Goal: Task Accomplishment & Management: Use online tool/utility

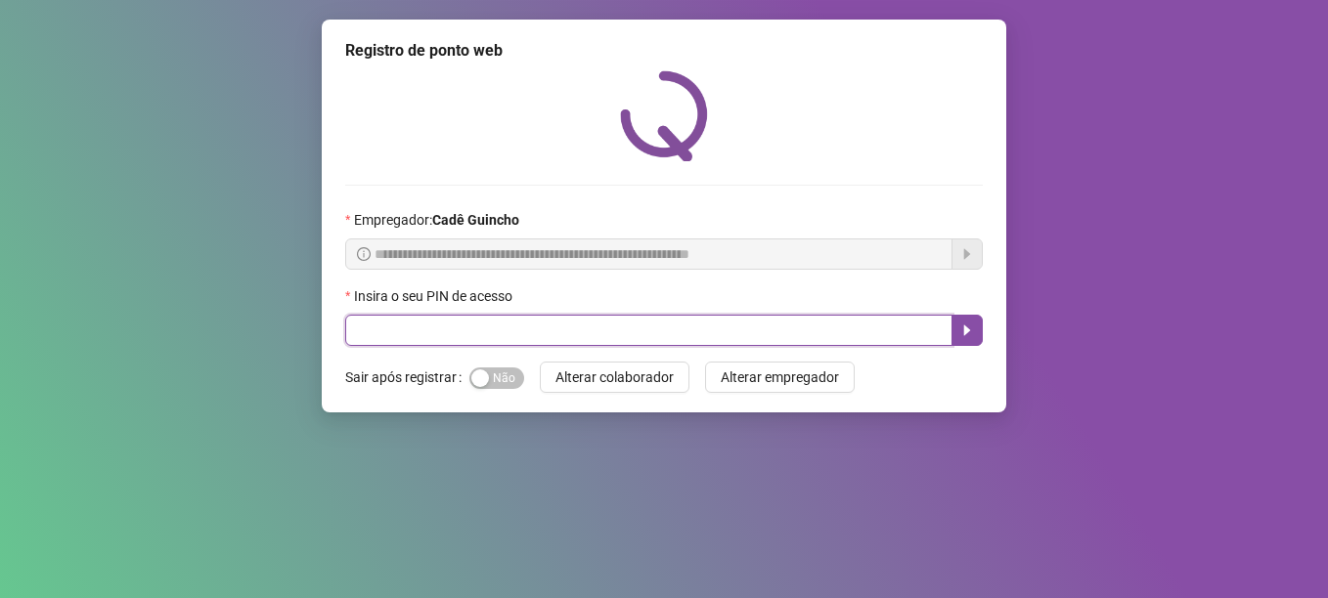
click at [583, 340] on input "text" at bounding box center [648, 330] width 607 height 31
type input "*****"
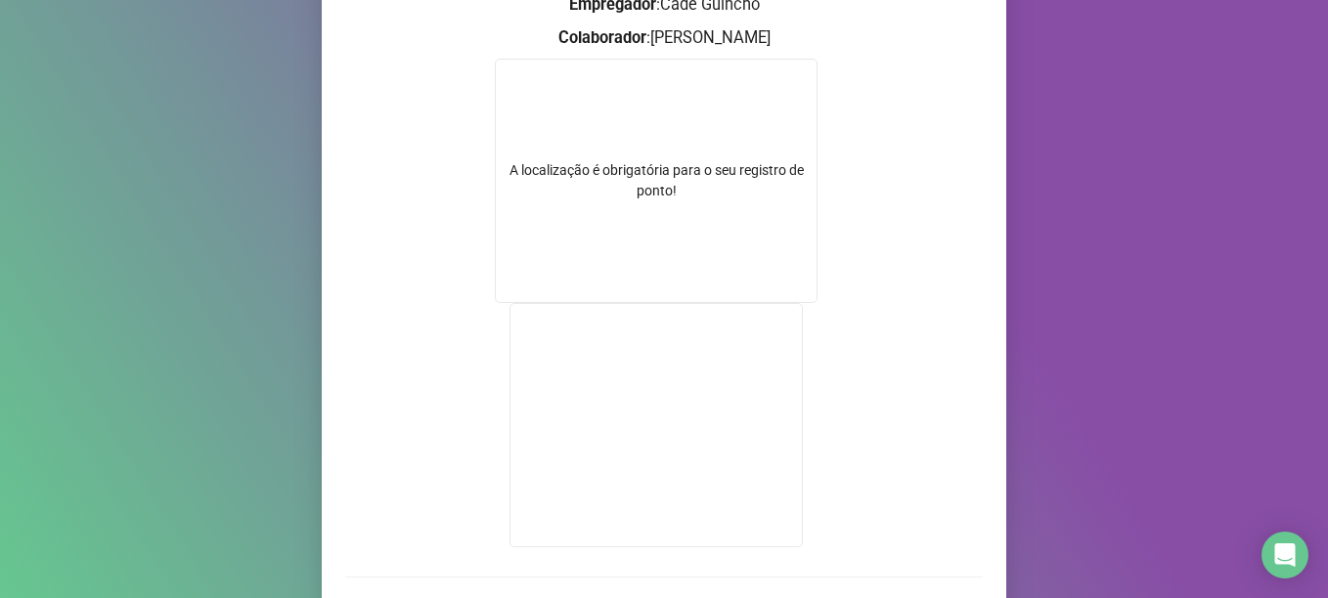
scroll to position [95, 0]
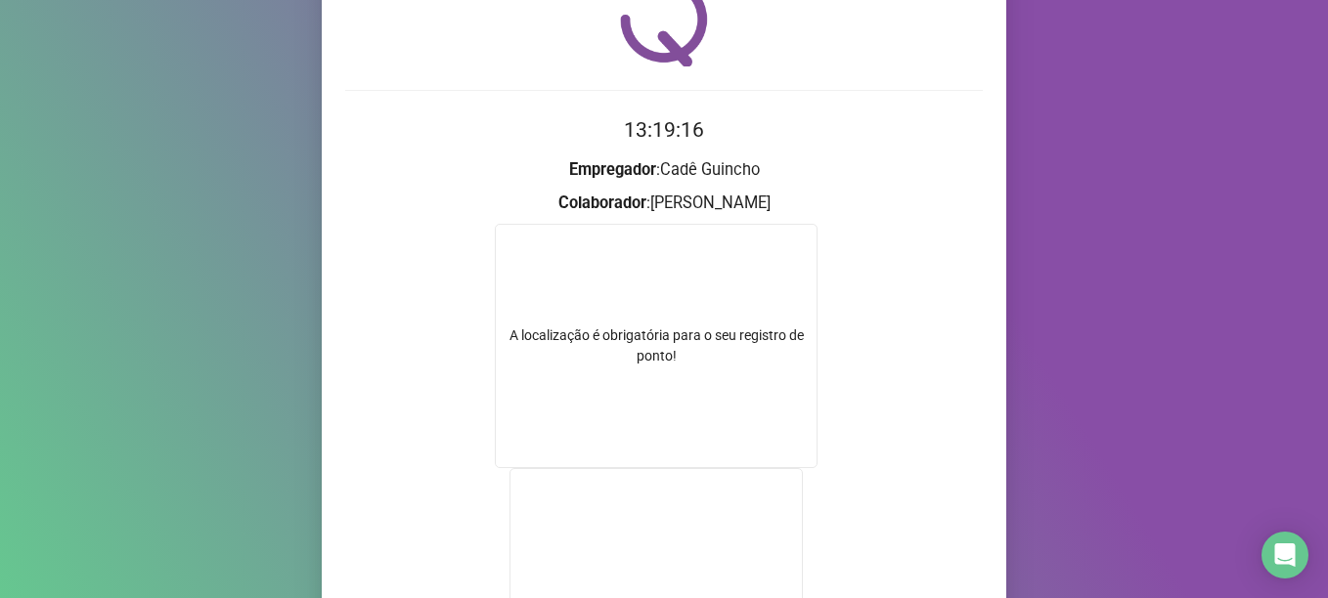
click at [519, 128] on h2 "13:19:16" at bounding box center [663, 130] width 637 height 32
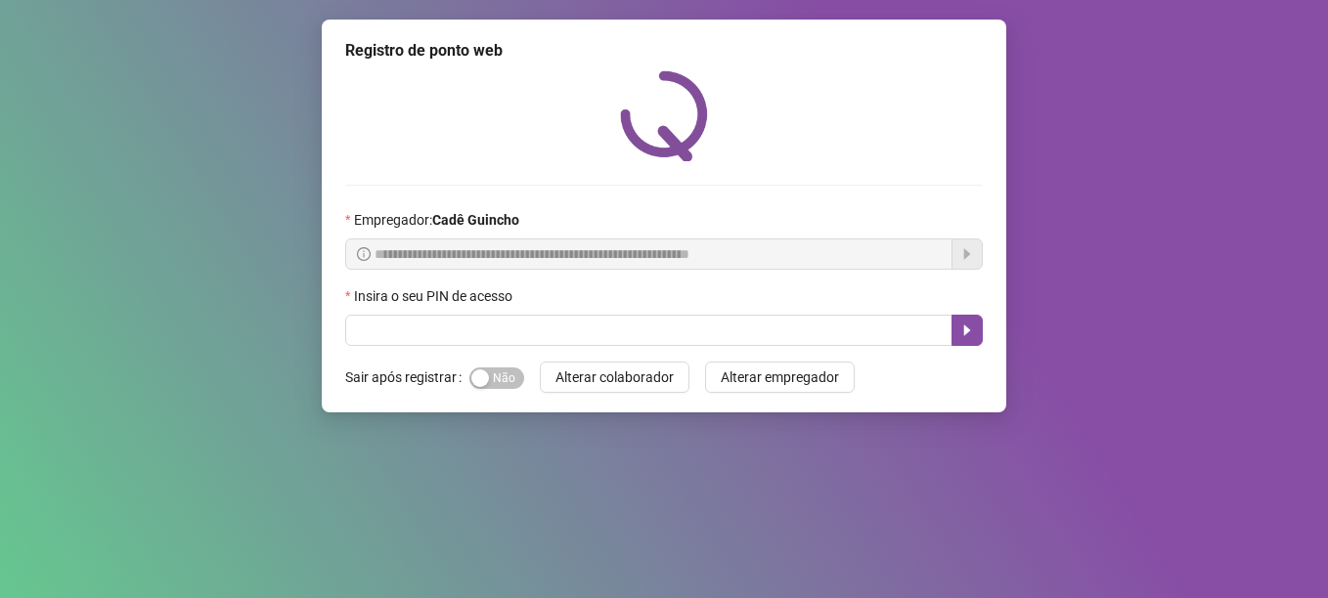
click at [488, 314] on div "Insira o seu PIN de acesso" at bounding box center [663, 299] width 637 height 29
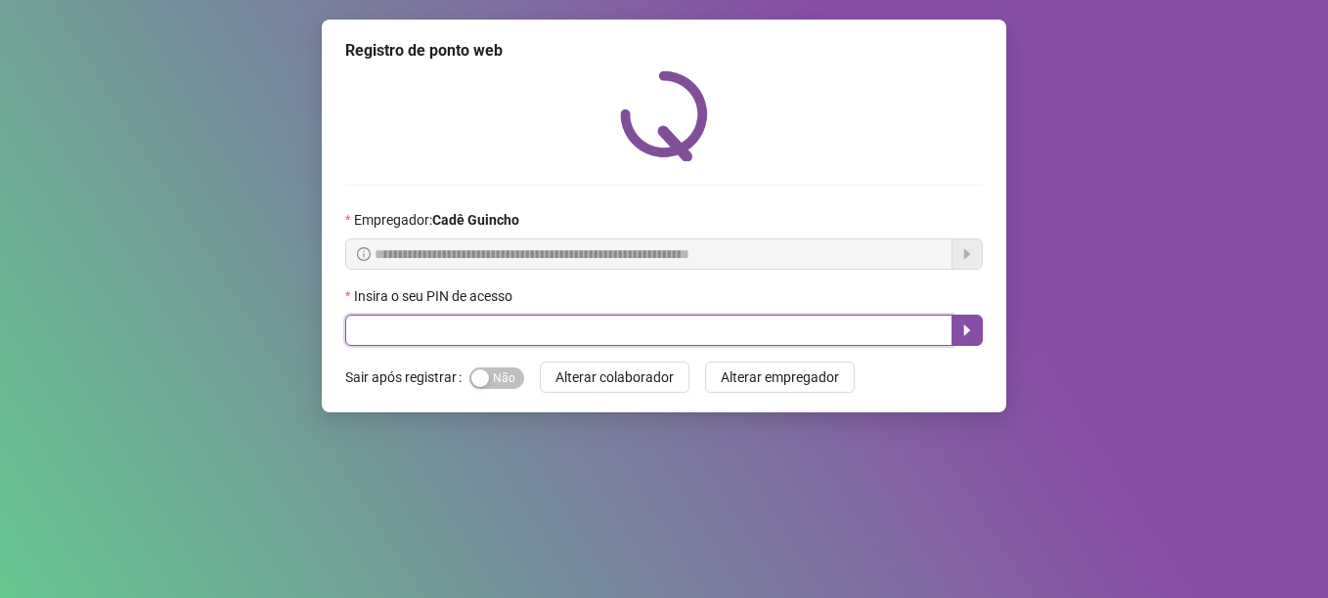
click at [490, 321] on input "text" at bounding box center [648, 330] width 607 height 31
type input "*****"
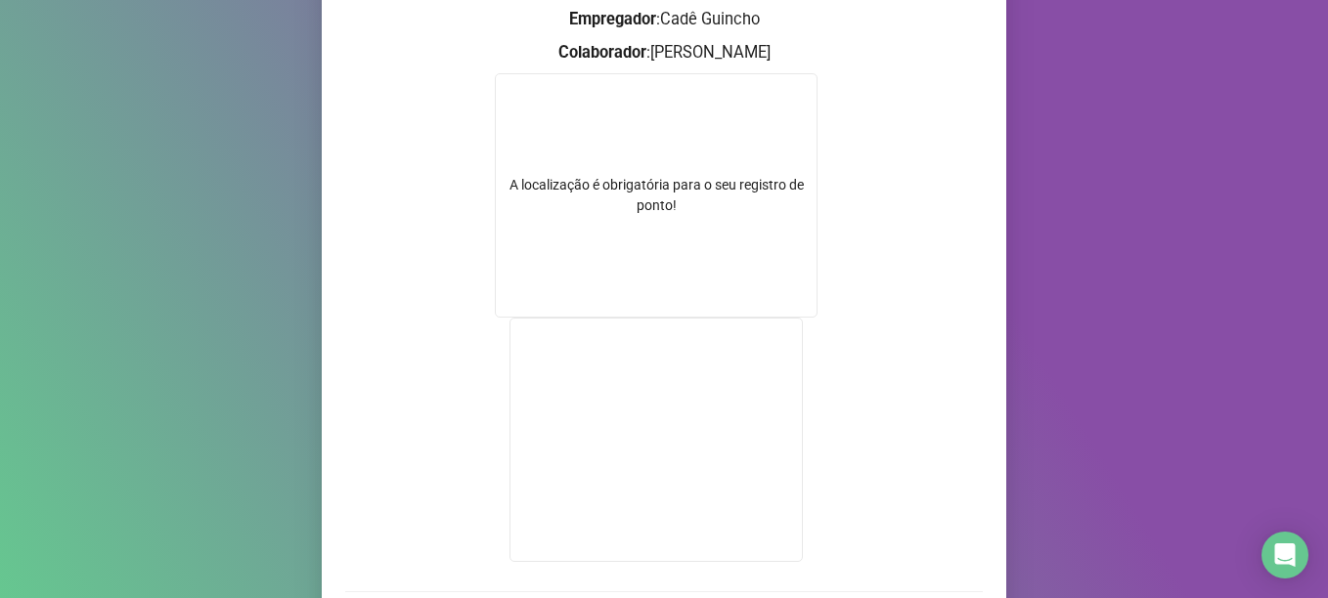
scroll to position [95, 0]
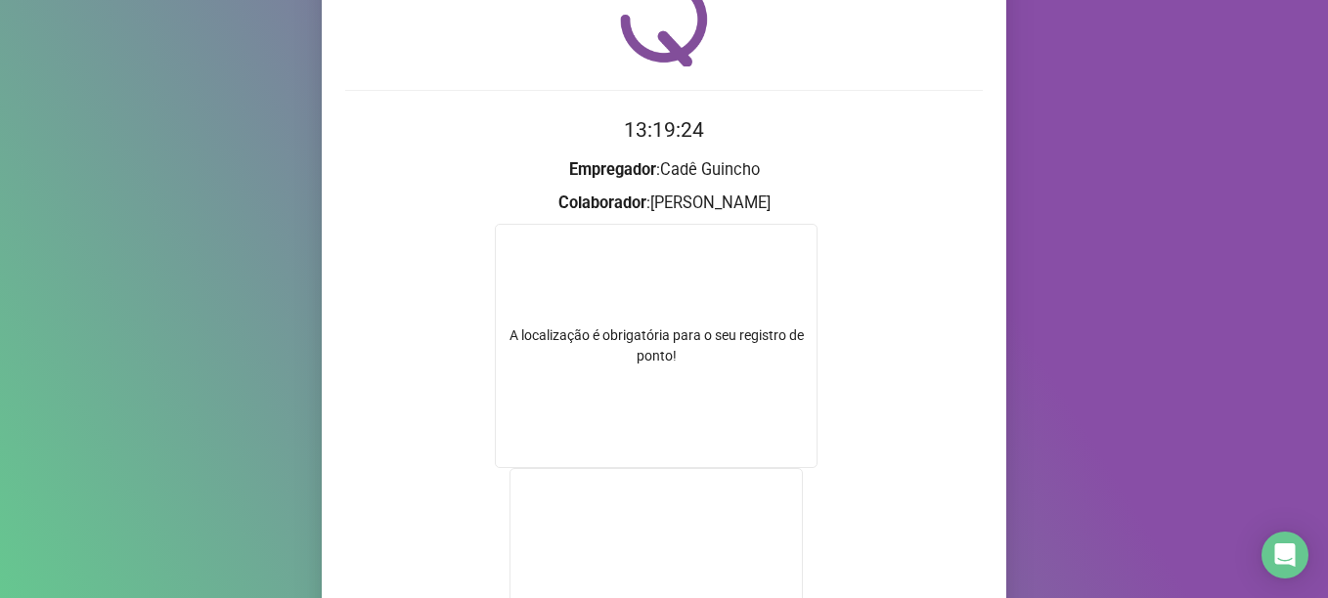
click at [560, 287] on div "A localização é obrigatória para o seu registro de ponto!" at bounding box center [656, 346] width 323 height 244
click at [44, 154] on div "Registro de ponto web 13:19:28 Empregador : Cadê Guincho Colaborador : EVERTON …" at bounding box center [664, 299] width 1328 height 598
click at [624, 261] on div "A localização é obrigatória para o seu registro de ponto!" at bounding box center [656, 346] width 323 height 244
